Goal: Transaction & Acquisition: Purchase product/service

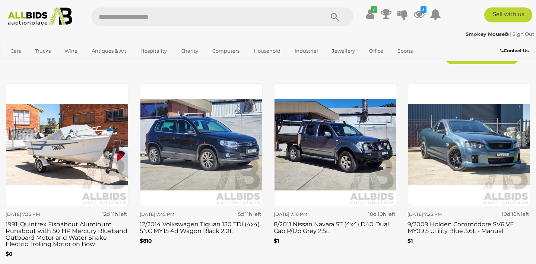
scroll to position [934, 0]
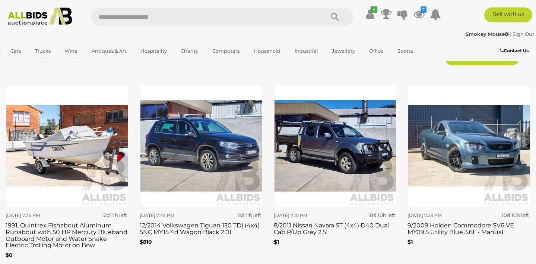
click at [180, 21] on input "text" at bounding box center [204, 16] width 226 height 19
type input "**********"
click at [335, 19] on icon "Search" at bounding box center [335, 17] width 8 height 11
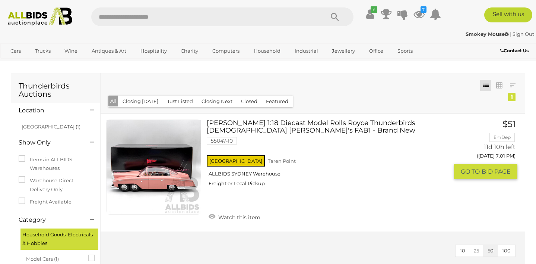
scroll to position [23, 0]
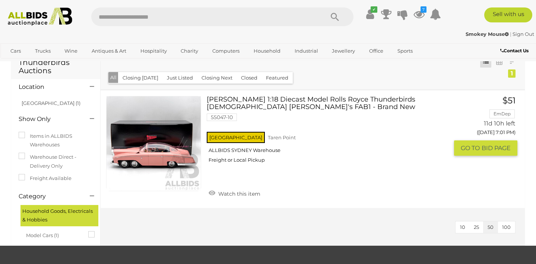
click at [173, 162] on img at bounding box center [154, 143] width 94 height 94
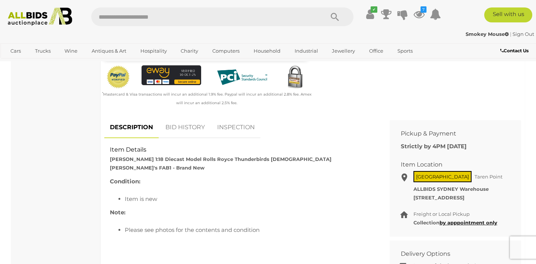
scroll to position [260, 0]
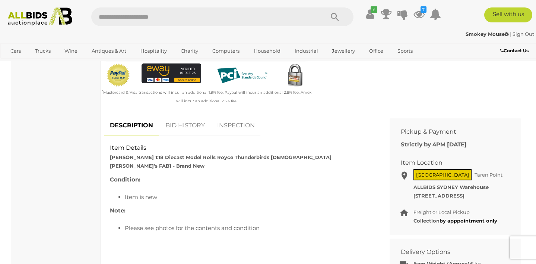
click at [190, 126] on link "BID HISTORY" at bounding box center [185, 125] width 51 height 22
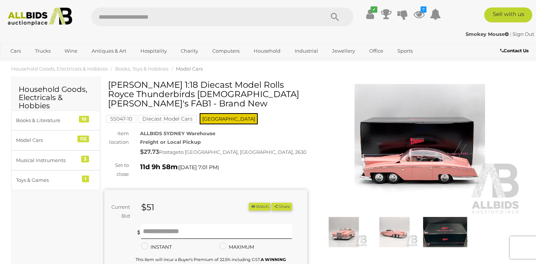
scroll to position [8, 0]
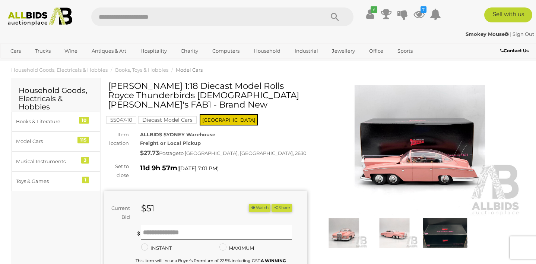
click at [418, 171] on img at bounding box center [420, 150] width 203 height 131
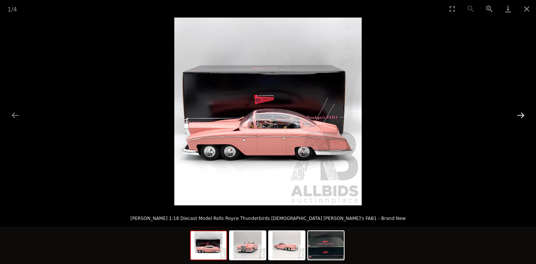
click at [522, 116] on button "Next slide" at bounding box center [521, 115] width 16 height 15
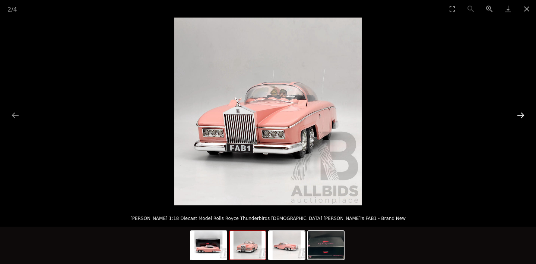
click at [522, 116] on button "Next slide" at bounding box center [521, 115] width 16 height 15
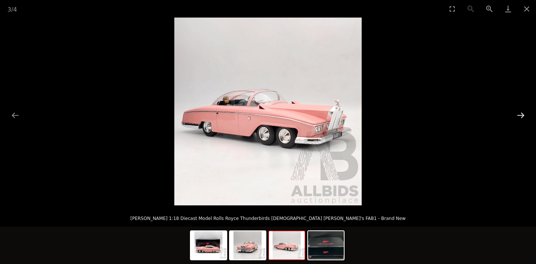
click at [522, 116] on button "Next slide" at bounding box center [521, 115] width 16 height 15
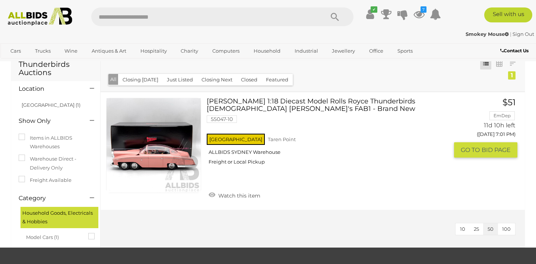
scroll to position [13, 0]
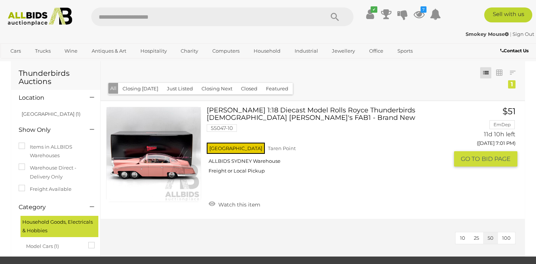
click at [375, 112] on link "AMIE 1:18 Diecast Model Rolls Royce Thunderbirds Lady Penelope's FAB1 - Brand N…" at bounding box center [330, 143] width 236 height 73
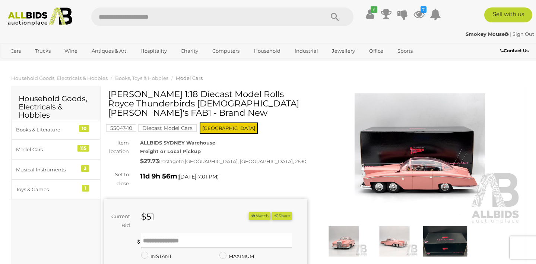
drag, startPoint x: 171, startPoint y: 105, endPoint x: 236, endPoint y: 105, distance: 64.5
click at [236, 105] on h1 "[PERSON_NAME] 1:18 Diecast Model Rolls Royce Thunderbirds [DEMOGRAPHIC_DATA] [P…" at bounding box center [207, 103] width 198 height 28
drag, startPoint x: 110, startPoint y: 104, endPoint x: 177, endPoint y: 104, distance: 67.8
click at [112, 104] on h1 "[PERSON_NAME] 1:18 Diecast Model Rolls Royce Thunderbirds [DEMOGRAPHIC_DATA] [P…" at bounding box center [207, 103] width 198 height 28
drag, startPoint x: 177, startPoint y: 104, endPoint x: 232, endPoint y: 104, distance: 54.4
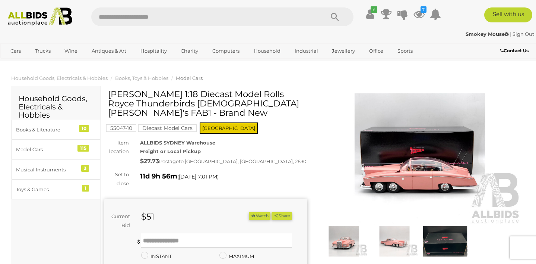
click at [232, 104] on h1 "[PERSON_NAME] 1:18 Diecast Model Rolls Royce Thunderbirds [DEMOGRAPHIC_DATA] [P…" at bounding box center [207, 103] width 198 height 28
drag, startPoint x: 108, startPoint y: 102, endPoint x: 260, endPoint y: 105, distance: 151.8
click at [260, 105] on h1 "[PERSON_NAME] 1:18 Diecast Model Rolls Royce Thunderbirds [DEMOGRAPHIC_DATA] [P…" at bounding box center [207, 103] width 198 height 28
copy h1 "Thunderbirds [DEMOGRAPHIC_DATA] [PERSON_NAME]'s FAB1"
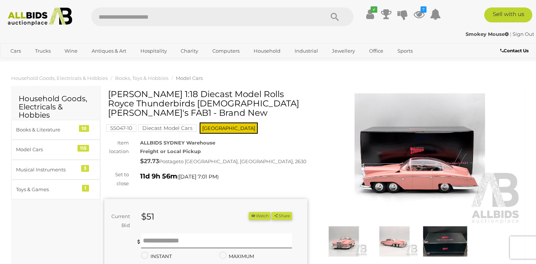
click at [510, 104] on img at bounding box center [420, 158] width 203 height 131
